Goal: Transaction & Acquisition: Obtain resource

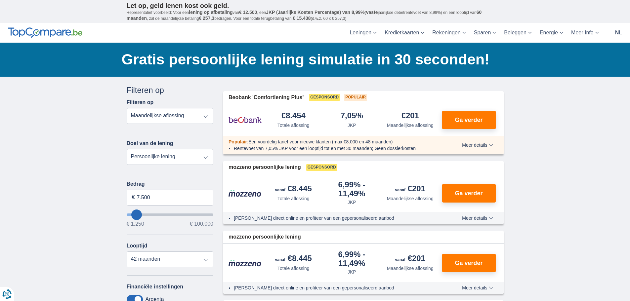
drag, startPoint x: 0, startPoint y: 0, endPoint x: 171, endPoint y: 119, distance: 208.7
click at [171, 119] on select "Totale aflossing JKP Maandelijkse aflossing" at bounding box center [170, 116] width 87 height 16
click at [127, 108] on select "Totale aflossing JKP Maandelijkse aflossing" at bounding box center [170, 116] width 87 height 16
click at [172, 156] on select "Persoonlijke lening Auto Moto / fiets Mobilhome / caravan Renovatie Energie Sch…" at bounding box center [170, 157] width 87 height 16
select select "other"
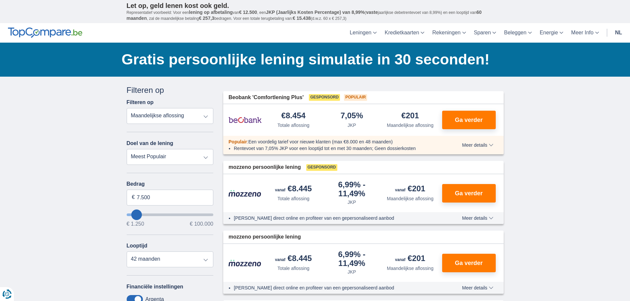
click at [127, 149] on select "Persoonlijke lening Auto Moto / fiets Mobilhome / caravan Renovatie Energie Sch…" at bounding box center [170, 157] width 87 height 16
type input "7.500"
type input "7250"
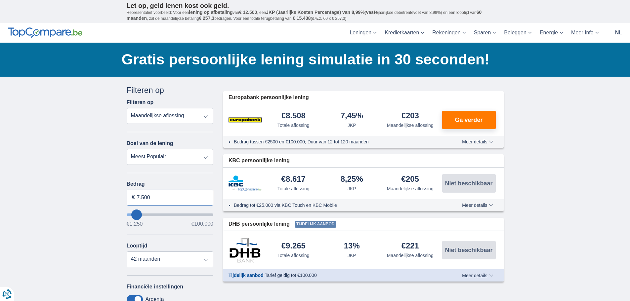
click at [178, 196] on input "7.500" at bounding box center [170, 198] width 87 height 16
drag, startPoint x: 177, startPoint y: 196, endPoint x: 122, endPoint y: 198, distance: 55.6
click at [122, 198] on div "Annuleren Filters Filteren op Filteren op Totale aflossing JKP Maandelijkse afl…" at bounding box center [170, 242] width 97 height 315
type input "11.250"
type input "11250"
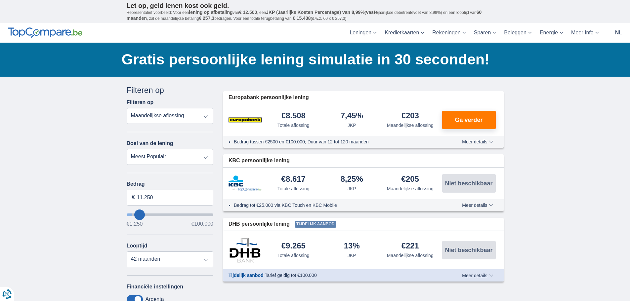
type input "12.250"
type input "39250"
type input "39.250"
select select "120"
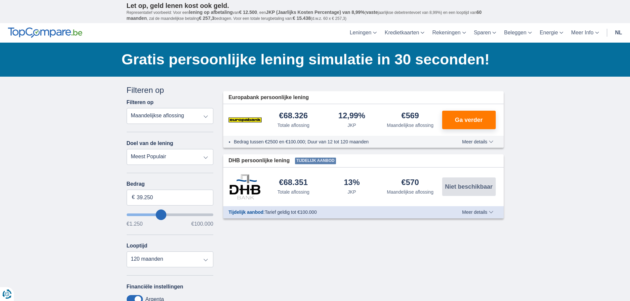
type input "43250"
drag, startPoint x: 136, startPoint y: 192, endPoint x: 75, endPoint y: 187, distance: 60.8
click at [75, 187] on div "× widget.non-eligible-application.title widget.non-eligible-application.text no…" at bounding box center [315, 246] width 630 height 338
type input "100.000"
type input "99250"
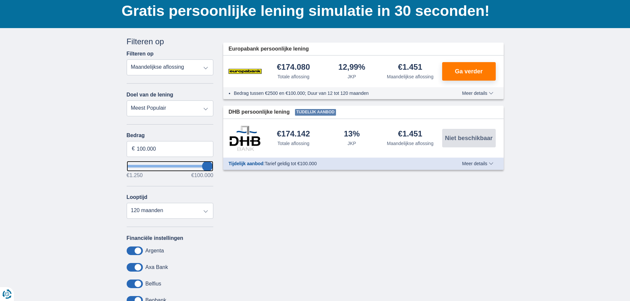
scroll to position [132, 0]
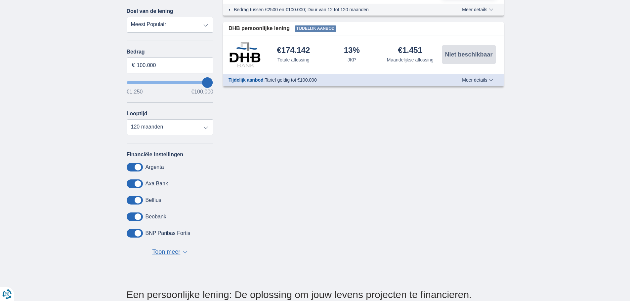
click at [182, 118] on div "Looptijd 12 maanden 18 maanden 24 maanden 30 maanden 36 maanden 42 maanden 48 m…" at bounding box center [170, 123] width 87 height 24
click at [182, 121] on select "12 maanden 18 maanden 24 maanden 30 maanden 36 maanden 42 maanden 48 maanden 60…" at bounding box center [170, 127] width 87 height 16
click at [286, 220] on div "Annuleren Filters Filteren op Filteren op Totale aflossing JKP Maandelijkse afl…" at bounding box center [315, 109] width 387 height 315
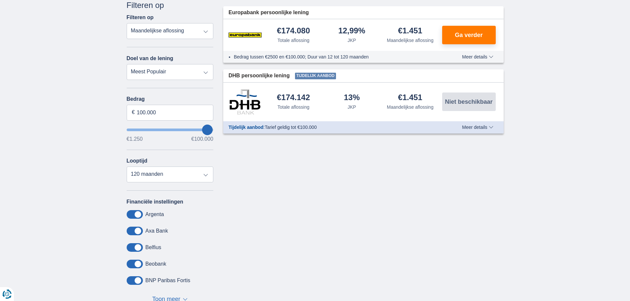
scroll to position [66, 0]
